Goal: Find contact information: Find contact information

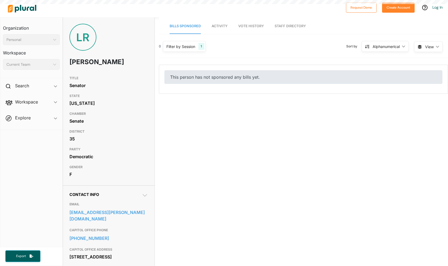
drag, startPoint x: 210, startPoint y: 89, endPoint x: 239, endPoint y: 60, distance: 41.2
click at [239, 60] on div "0 Filter by Session 1 Filter by Session close Current Sessions [US_STATE] [DATE…" at bounding box center [303, 66] width 289 height 54
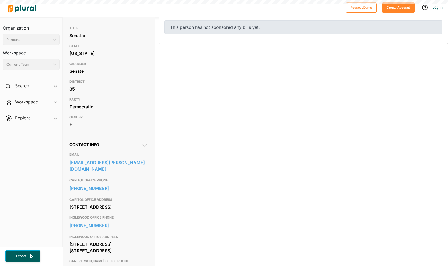
scroll to position [50, 0]
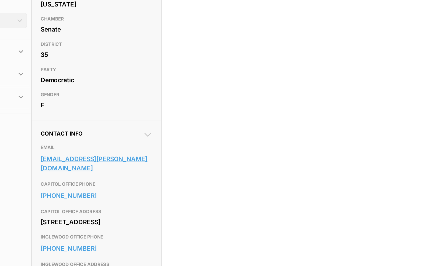
click at [135, 172] on link "[EMAIL_ADDRESS][PERSON_NAME][DOMAIN_NAME]" at bounding box center [109, 165] width 79 height 15
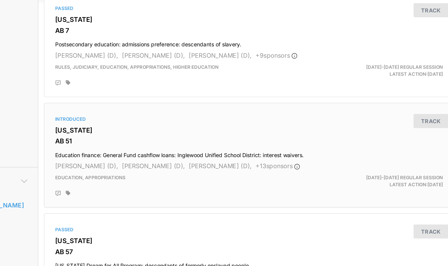
scroll to position [0, 0]
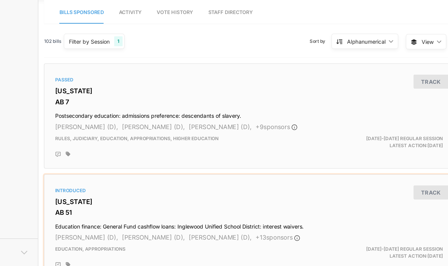
drag, startPoint x: 233, startPoint y: 140, endPoint x: 220, endPoint y: 126, distance: 18.5
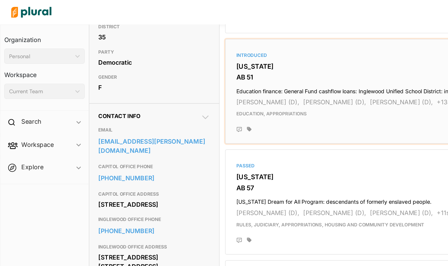
scroll to position [114, 0]
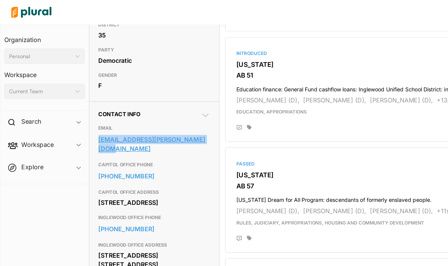
drag, startPoint x: 151, startPoint y: 107, endPoint x: 70, endPoint y: 109, distance: 81.1
click at [70, 109] on div "Contact Info EMAIL [EMAIL_ADDRESS][PERSON_NAME][DOMAIN_NAME] CAPITOL OFFICE PHO…" at bounding box center [109, 155] width 92 height 169
copy link "[EMAIL_ADDRESS][PERSON_NAME][DOMAIN_NAME]"
